Goal: Transaction & Acquisition: Purchase product/service

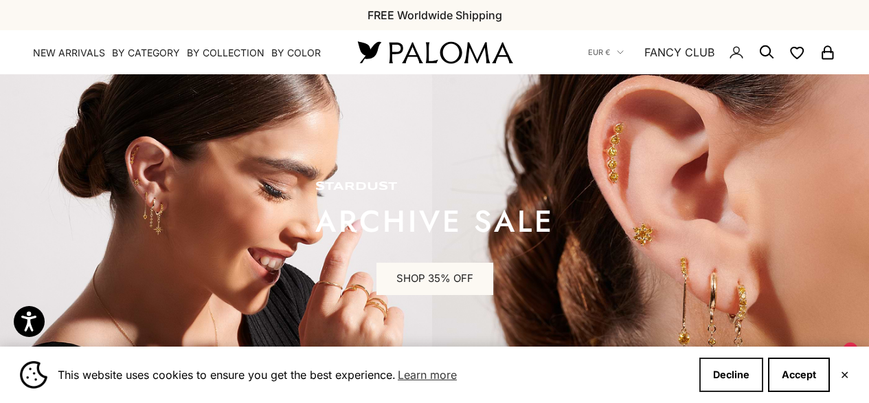
click at [727, 371] on button "Decline" at bounding box center [732, 374] width 64 height 34
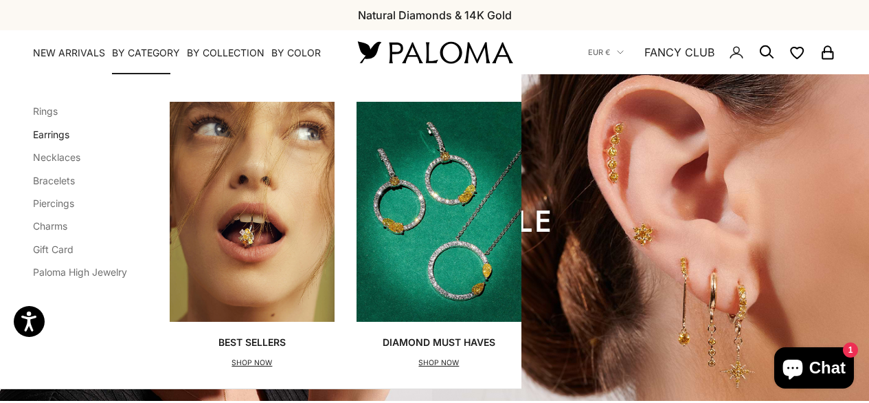
click at [56, 135] on link "Earrings" at bounding box center [51, 135] width 36 height 12
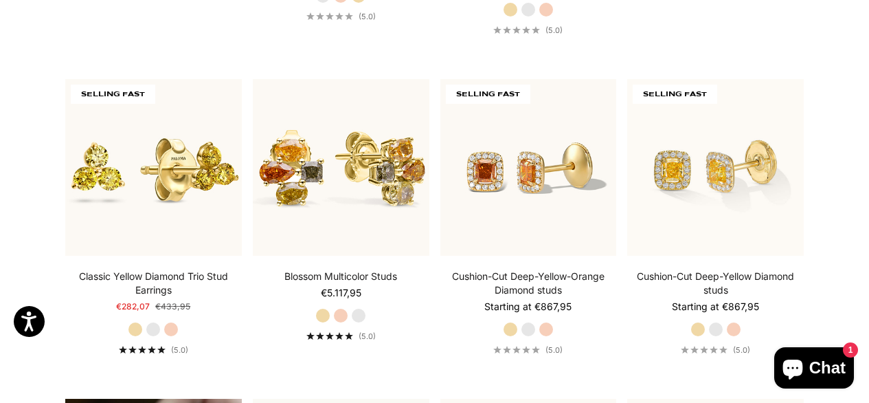
scroll to position [615, 0]
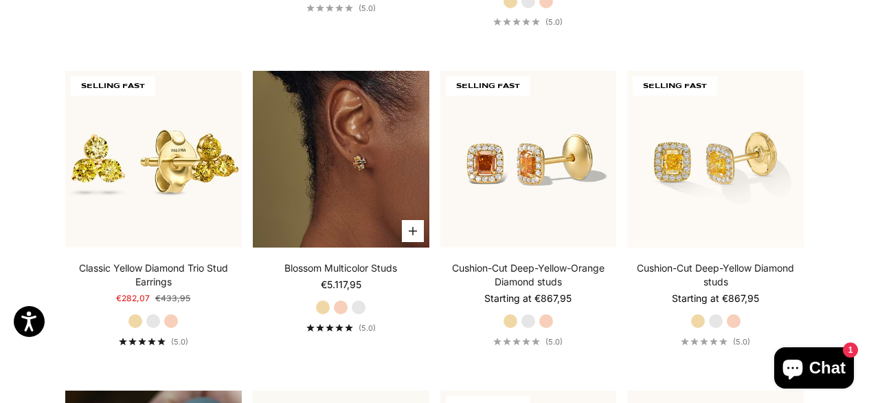
click at [325, 193] on img at bounding box center [341, 159] width 177 height 177
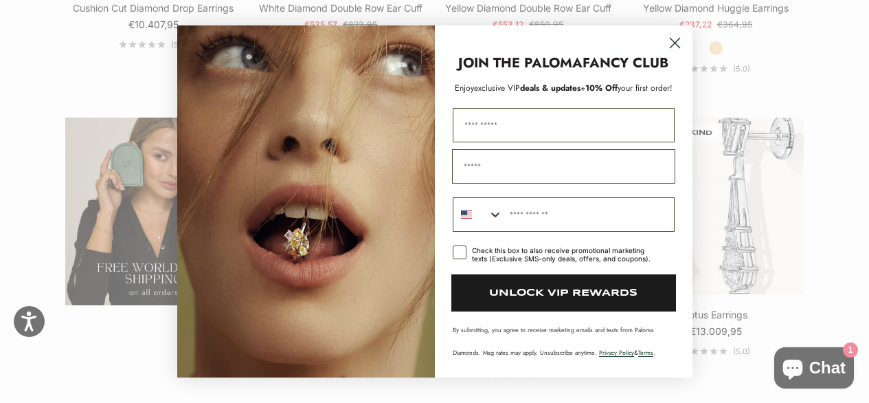
scroll to position [2163, 0]
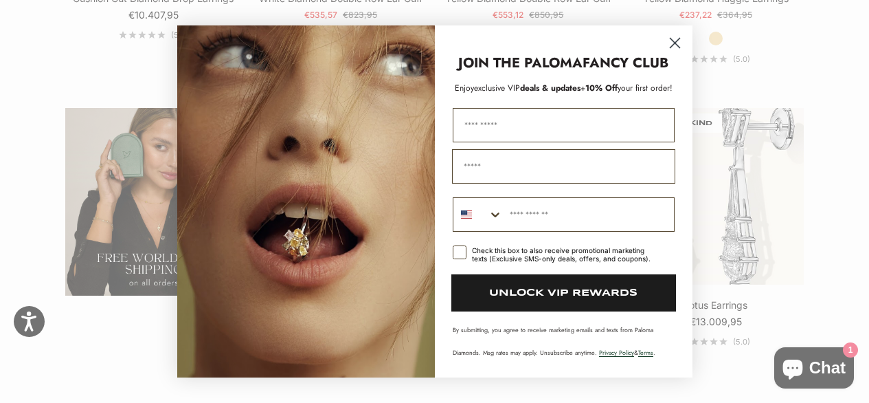
click at [676, 41] on icon "Close dialog" at bounding box center [675, 43] width 10 height 10
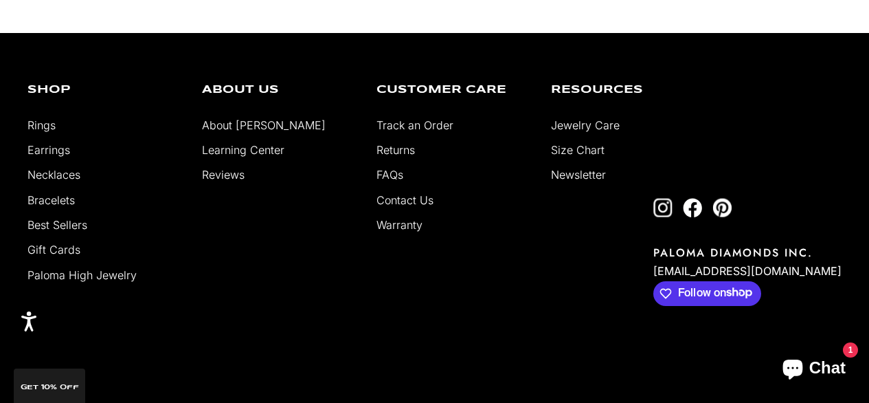
scroll to position [3481, 0]
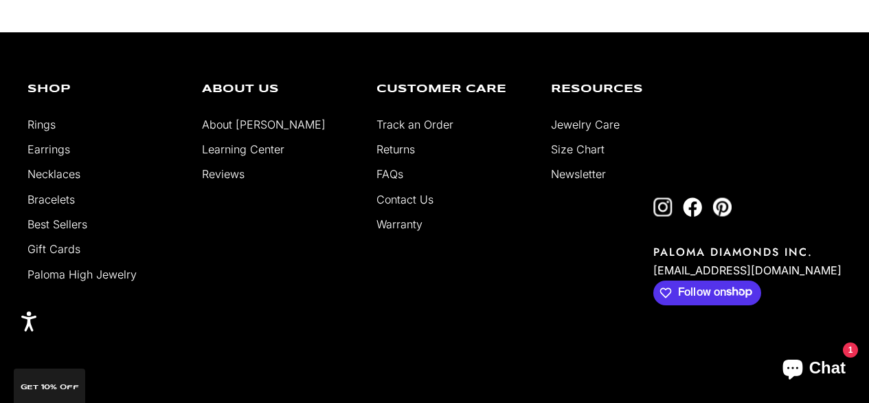
click at [392, 142] on link "Returns" at bounding box center [396, 149] width 38 height 14
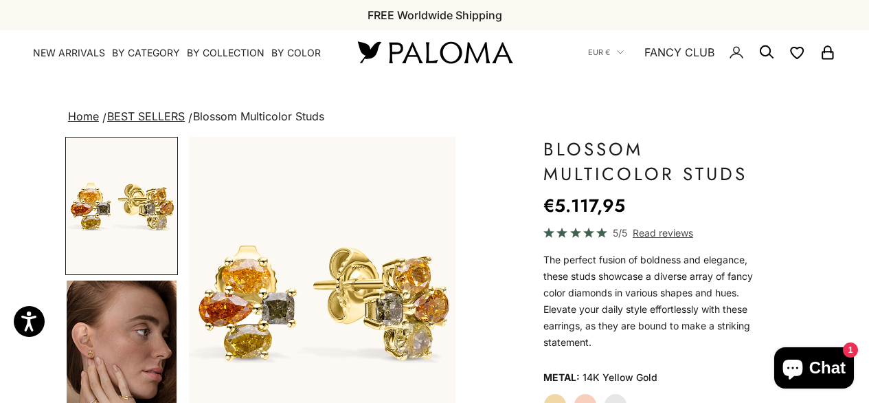
click at [129, 329] on img "Go to item 4" at bounding box center [122, 348] width 110 height 136
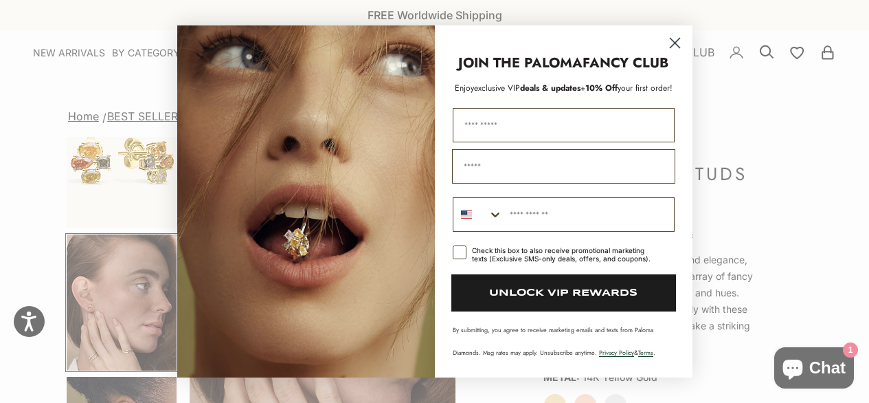
scroll to position [0, 283]
click at [676, 44] on icon "Close dialog" at bounding box center [675, 43] width 10 height 10
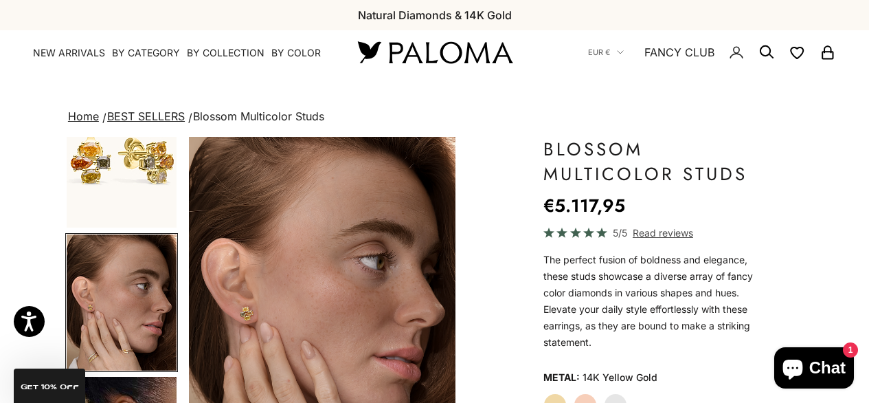
click at [153, 175] on img "Go to item 1" at bounding box center [122, 159] width 110 height 135
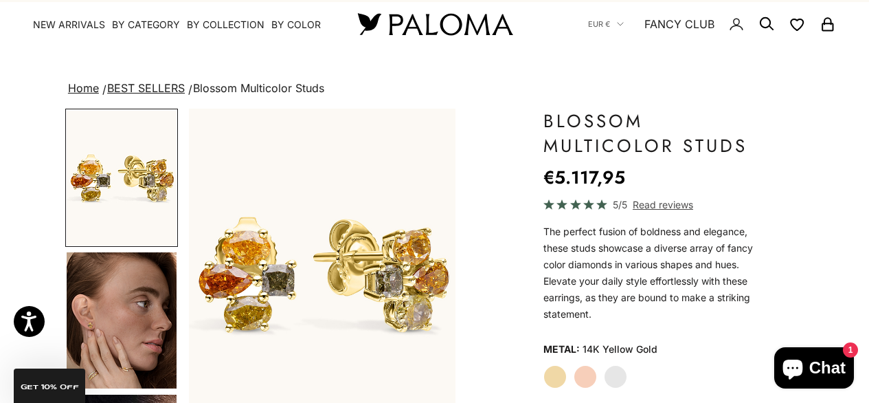
scroll to position [0, 0]
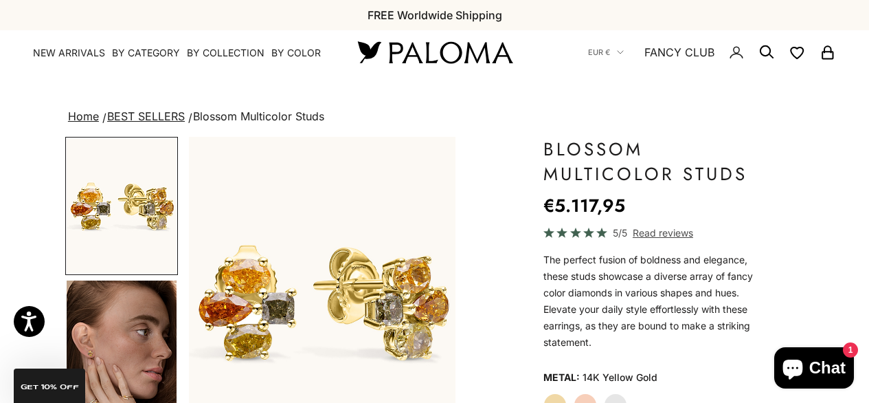
click at [117, 304] on img "Go to item 4" at bounding box center [122, 348] width 110 height 136
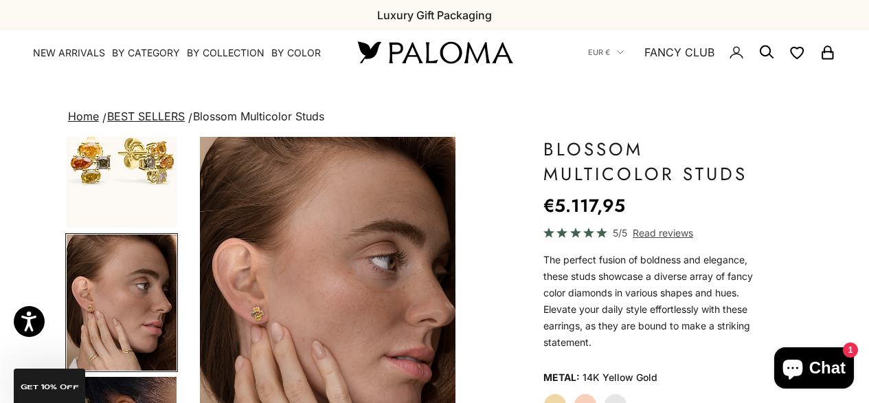
scroll to position [0, 283]
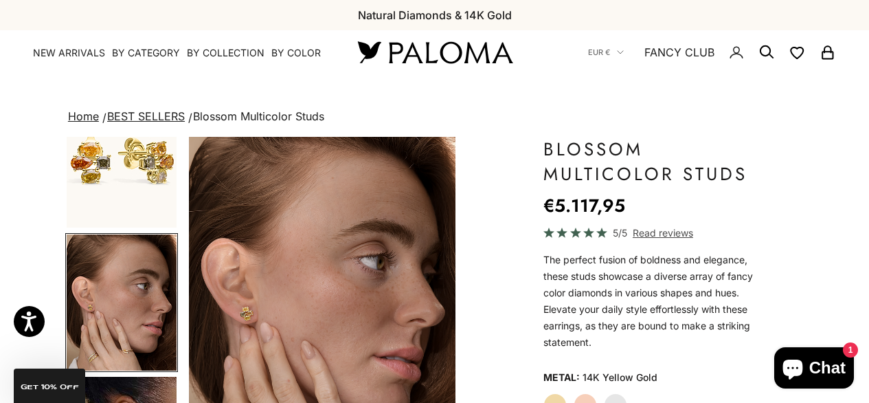
click at [140, 180] on img "Go to item 1" at bounding box center [122, 159] width 110 height 135
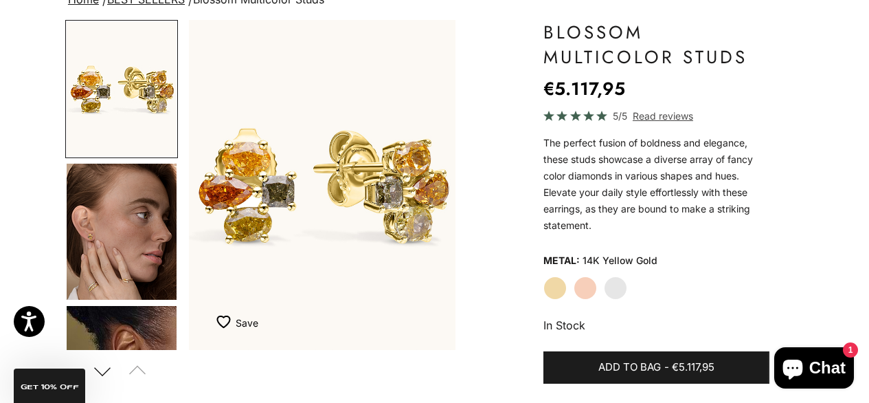
scroll to position [164, 0]
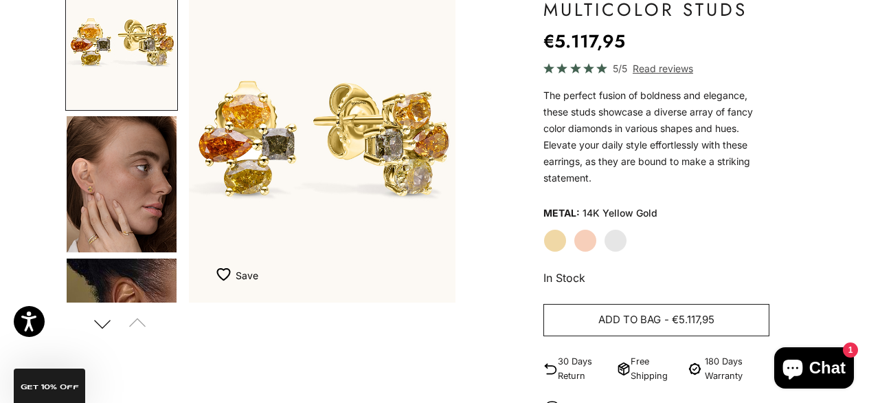
click at [651, 320] on span "Add to bag" at bounding box center [630, 319] width 63 height 17
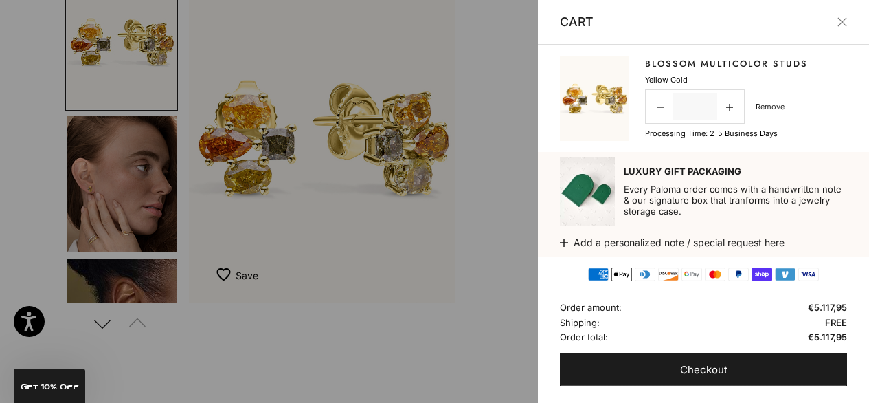
click at [515, 153] on div at bounding box center [434, 201] width 869 height 403
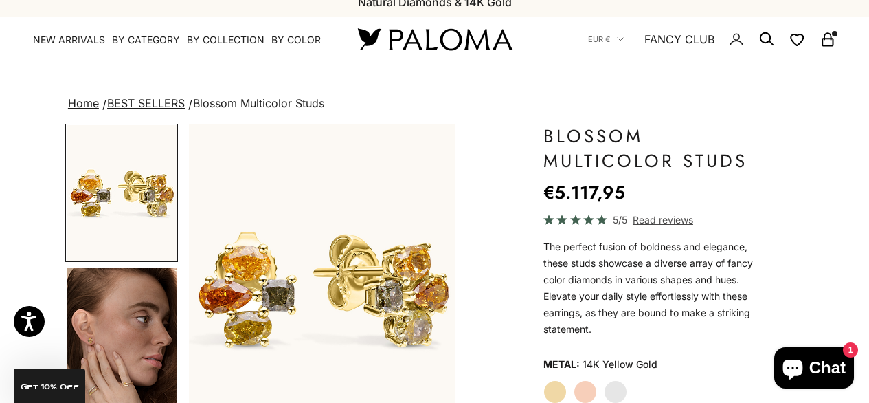
scroll to position [0, 0]
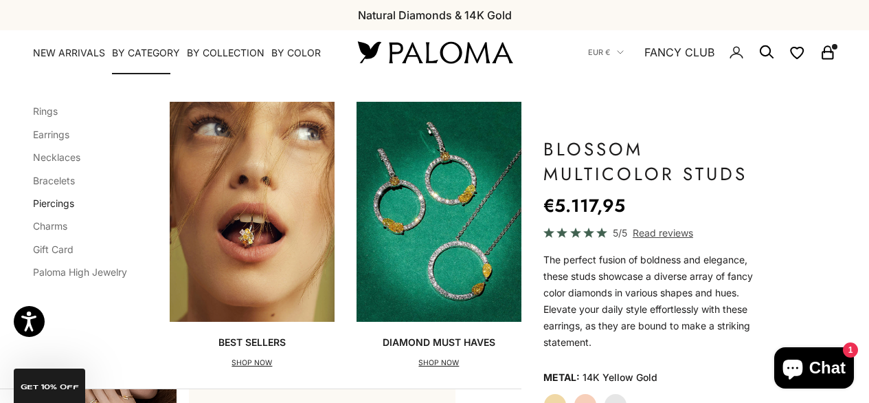
click at [64, 200] on link "Piercings" at bounding box center [53, 203] width 41 height 12
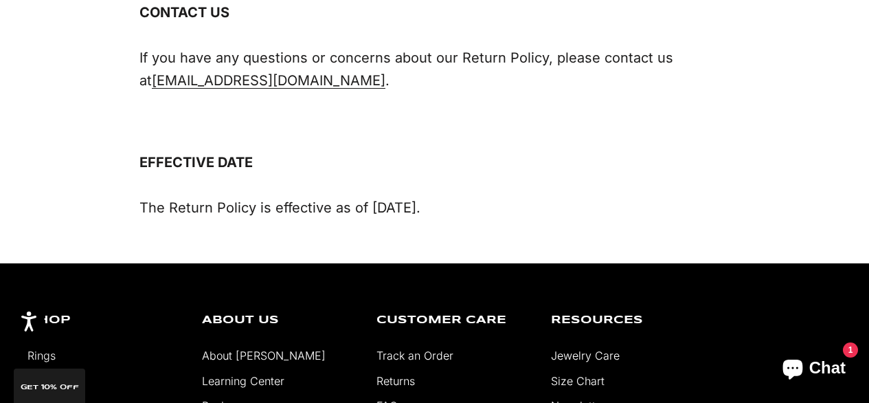
scroll to position [1709, 0]
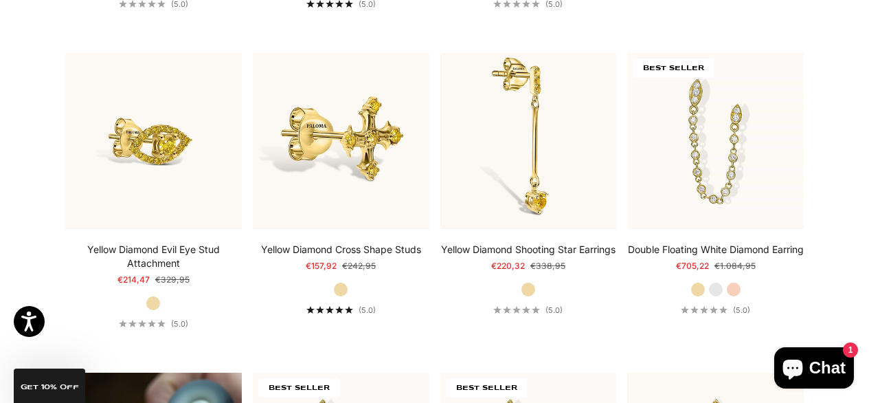
scroll to position [629, 0]
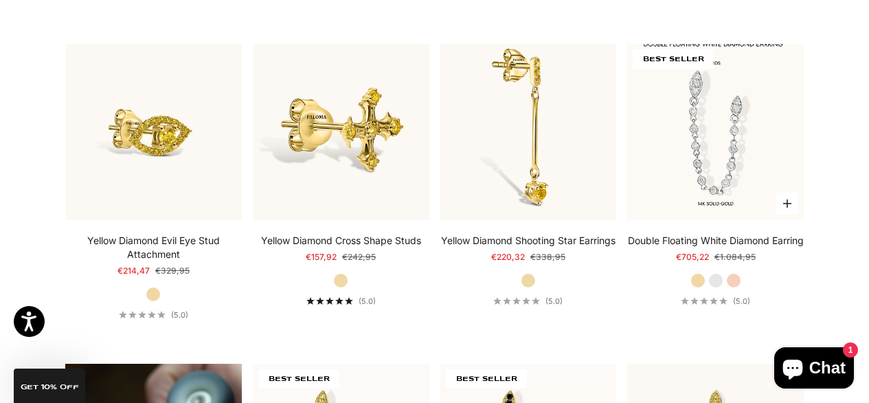
click at [730, 157] on img at bounding box center [715, 132] width 177 height 177
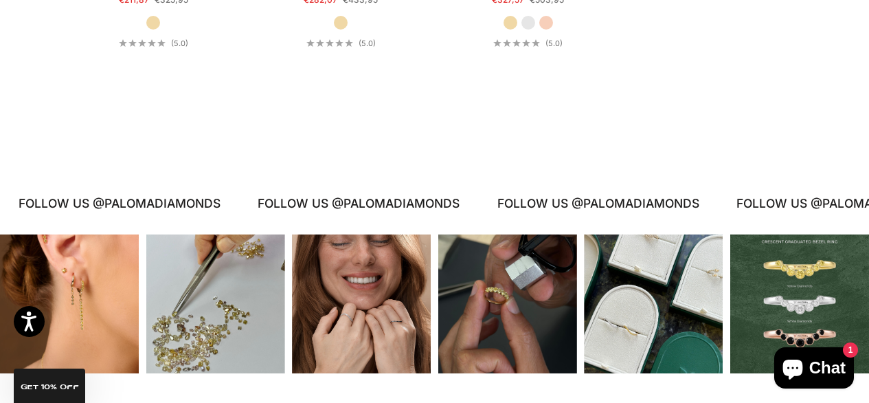
scroll to position [1847, 0]
